Goal: Task Accomplishment & Management: Use online tool/utility

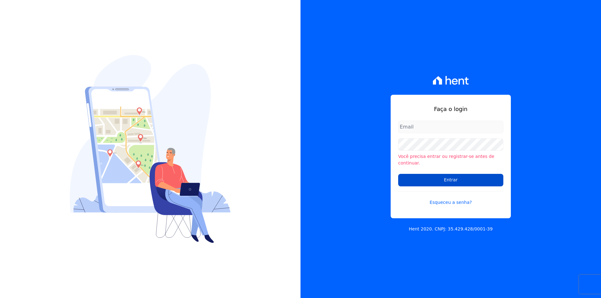
type input "[EMAIL_ADDRESS][DOMAIN_NAME]"
click at [415, 179] on input "Entrar" at bounding box center [450, 180] width 105 height 13
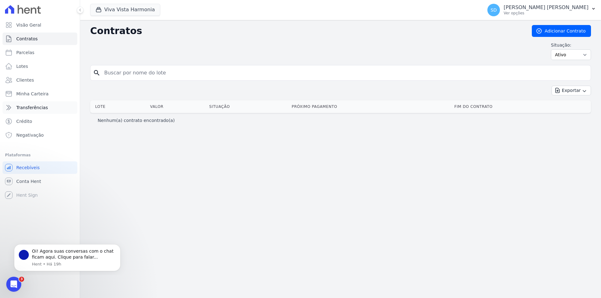
click at [36, 110] on span "Transferências" at bounding box center [32, 107] width 32 height 6
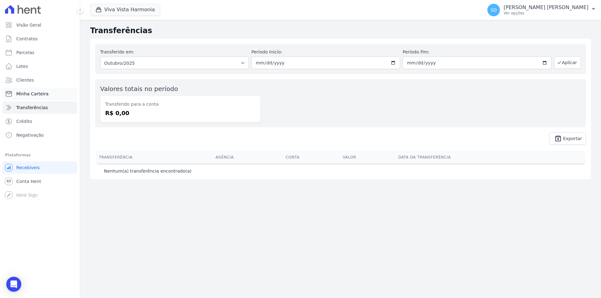
click at [29, 94] on span "Minha Carteira" at bounding box center [32, 94] width 32 height 6
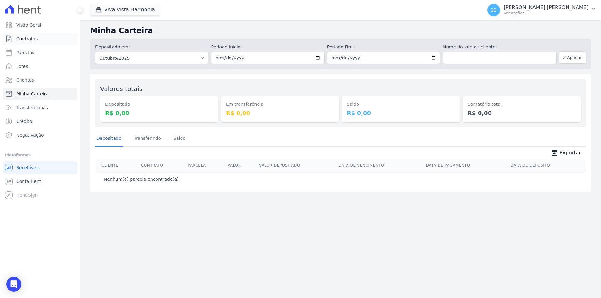
click at [28, 41] on span "Contratos" at bounding box center [26, 39] width 21 height 6
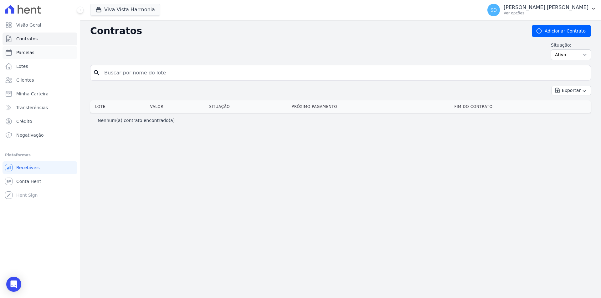
click at [23, 52] on span "Parcelas" at bounding box center [25, 52] width 18 height 6
select select
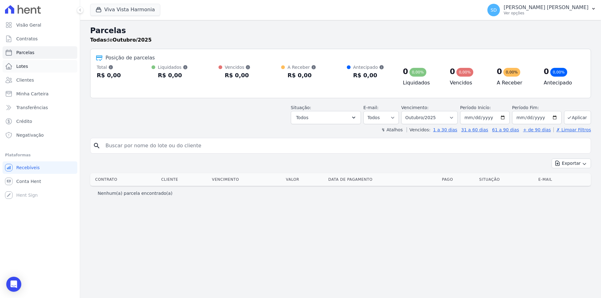
click at [25, 67] on span "Lotes" at bounding box center [22, 66] width 12 height 6
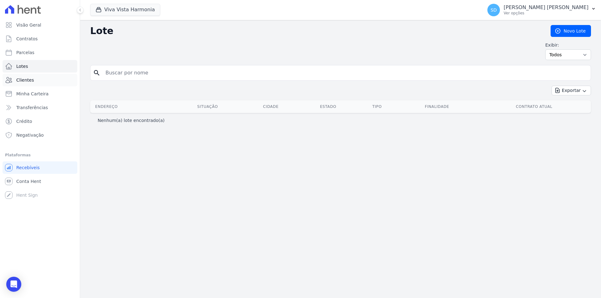
click at [23, 83] on span "Clientes" at bounding box center [25, 80] width 18 height 6
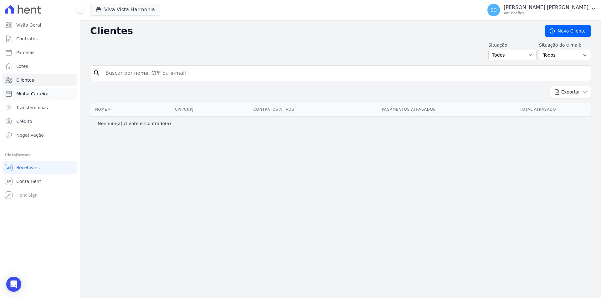
click at [26, 94] on span "Minha Carteira" at bounding box center [32, 94] width 32 height 6
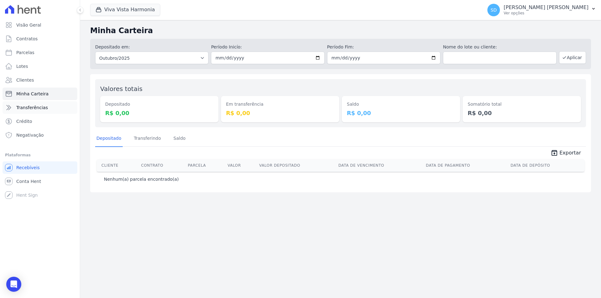
click at [30, 107] on span "Transferências" at bounding box center [32, 107] width 32 height 6
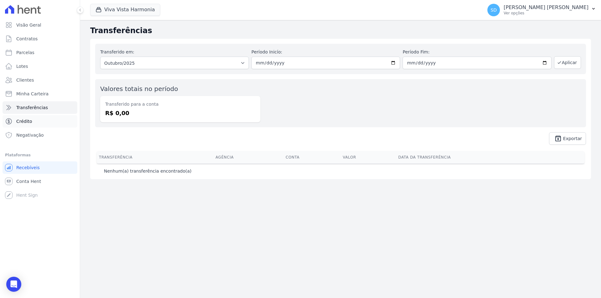
click at [24, 120] on span "Crédito" at bounding box center [24, 121] width 16 height 6
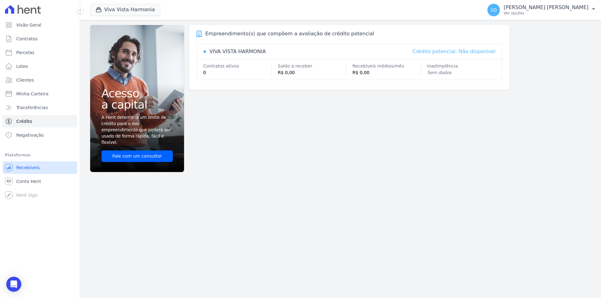
click at [26, 165] on span "Recebíveis" at bounding box center [27, 168] width 23 height 6
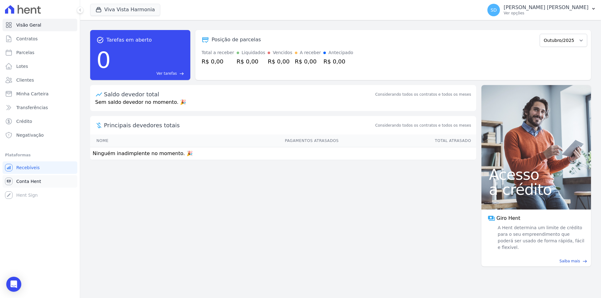
click at [24, 182] on span "Conta Hent" at bounding box center [28, 181] width 25 height 6
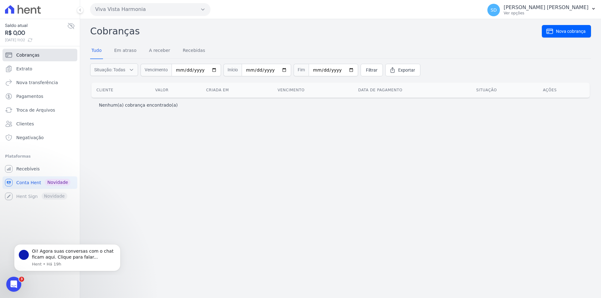
click at [20, 56] on span "Cobranças" at bounding box center [27, 55] width 23 height 6
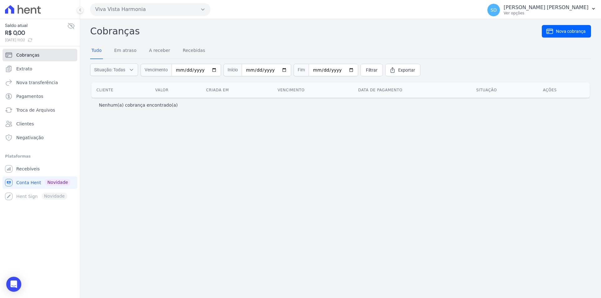
click at [29, 57] on span "Cobranças" at bounding box center [27, 55] width 23 height 6
click at [209, 69] on input "date" at bounding box center [195, 70] width 49 height 13
type input "2025-10-01"
click at [278, 69] on input "date" at bounding box center [266, 70] width 49 height 13
type input "2025-10-31"
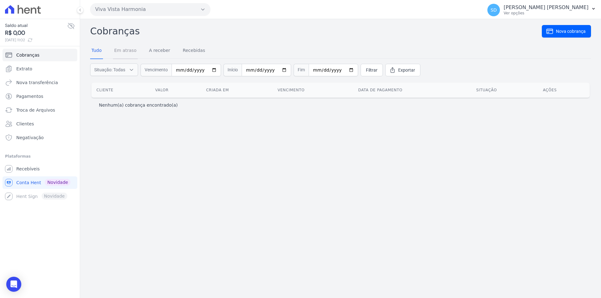
click at [122, 52] on link "Em atraso" at bounding box center [125, 51] width 25 height 16
click at [154, 52] on link "A receber" at bounding box center [160, 51] width 24 height 16
click at [184, 48] on link "Recebidas" at bounding box center [193, 51] width 25 height 16
click at [99, 52] on link "Tudo" at bounding box center [96, 51] width 13 height 16
click at [34, 98] on span "Pagamentos" at bounding box center [29, 96] width 27 height 6
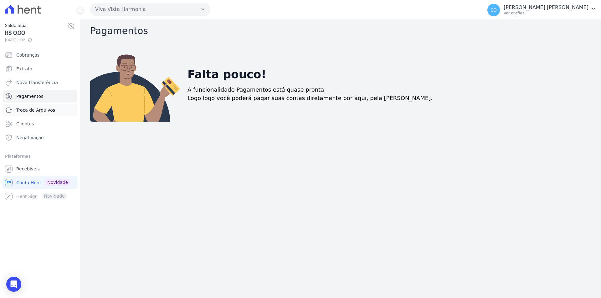
click at [31, 109] on span "Troca de Arquivos" at bounding box center [35, 110] width 39 height 6
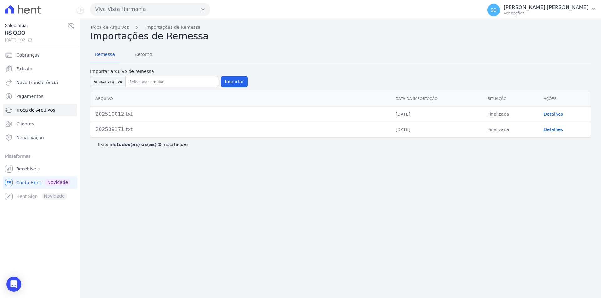
click at [555, 114] on link "Detalhes" at bounding box center [552, 114] width 19 height 5
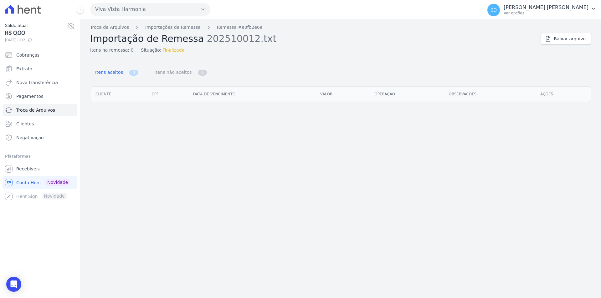
click at [166, 73] on span "Itens não aceitos" at bounding box center [171, 72] width 42 height 13
click at [111, 75] on span "Itens aceitos" at bounding box center [107, 72] width 33 height 13
click at [24, 59] on link "Cobranças" at bounding box center [40, 55] width 75 height 13
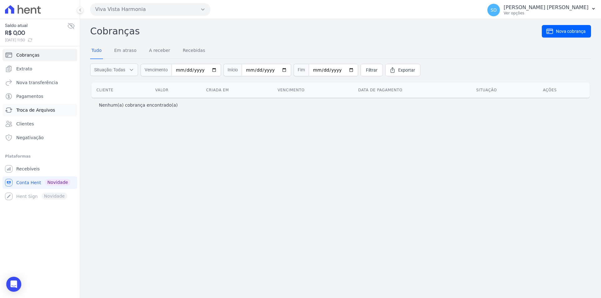
click at [46, 111] on span "Troca de Arquivos" at bounding box center [35, 110] width 39 height 6
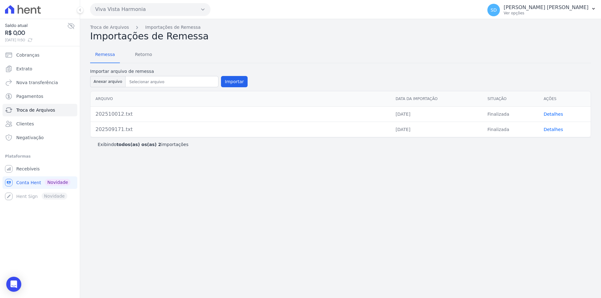
click at [549, 115] on link "Detalhes" at bounding box center [552, 114] width 19 height 5
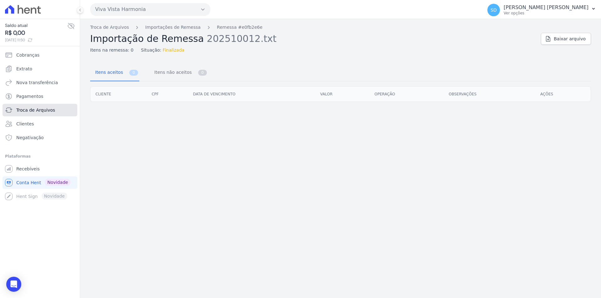
click at [51, 109] on span "Troca de Arquivos" at bounding box center [35, 110] width 39 height 6
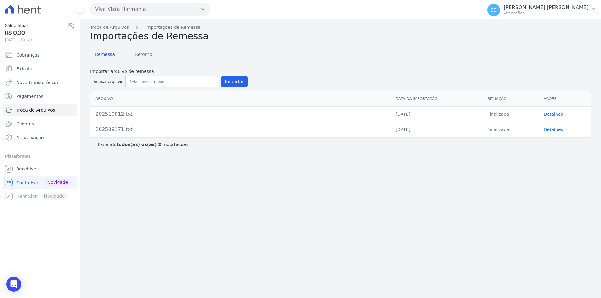
drag, startPoint x: 120, startPoint y: 115, endPoint x: 145, endPoint y: 115, distance: 25.7
click at [145, 115] on div "202510012.txt" at bounding box center [240, 114] width 290 height 8
click at [553, 114] on link "Detalhes" at bounding box center [552, 114] width 19 height 5
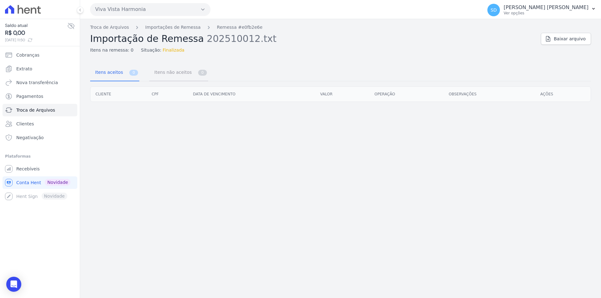
click at [167, 75] on span "Itens não aceitos" at bounding box center [171, 72] width 42 height 13
click at [108, 76] on span "Itens aceitos" at bounding box center [107, 72] width 33 height 13
click at [169, 70] on span "Itens não aceitos" at bounding box center [171, 72] width 42 height 13
click at [32, 112] on span "Troca de Arquivos" at bounding box center [35, 110] width 39 height 6
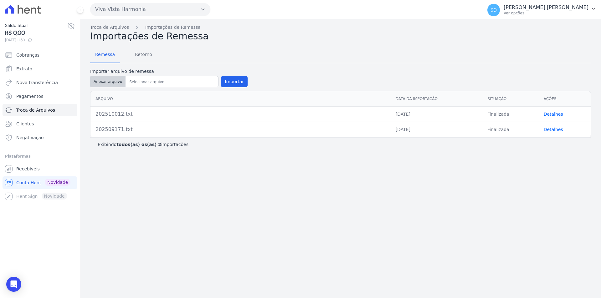
click at [115, 82] on button "Anexar arquivo" at bounding box center [107, 81] width 35 height 11
type input "202510024.txt"
click at [231, 82] on button "Importar" at bounding box center [234, 81] width 27 height 11
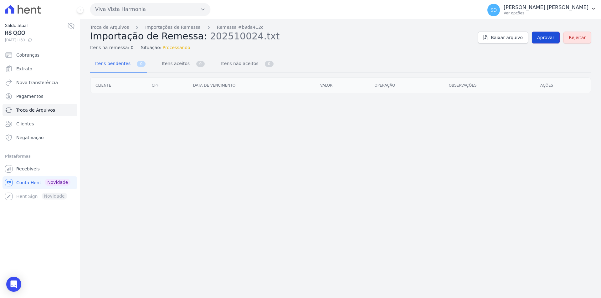
click at [540, 38] on span "Aprovar" at bounding box center [545, 37] width 17 height 6
